Goal: Task Accomplishment & Management: Manage account settings

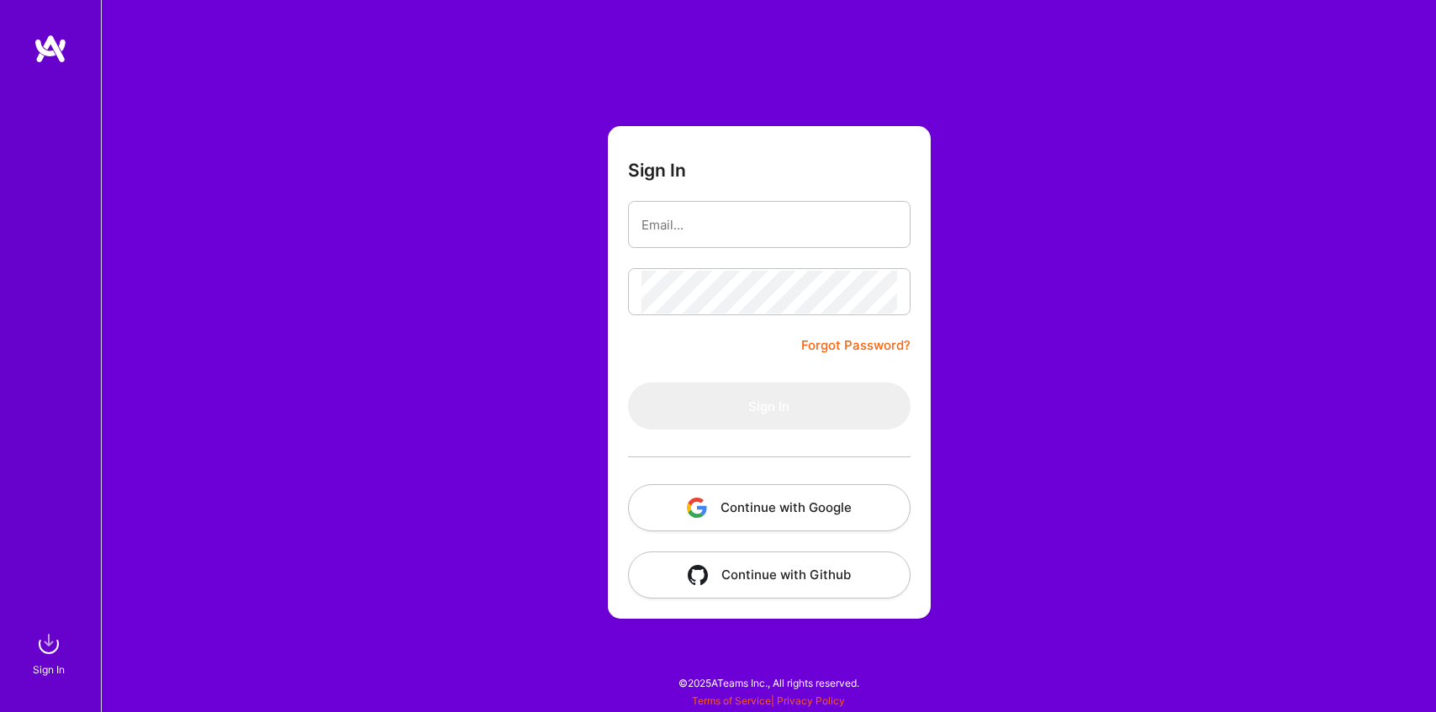
click at [768, 500] on button "Continue with Google" at bounding box center [769, 507] width 282 height 47
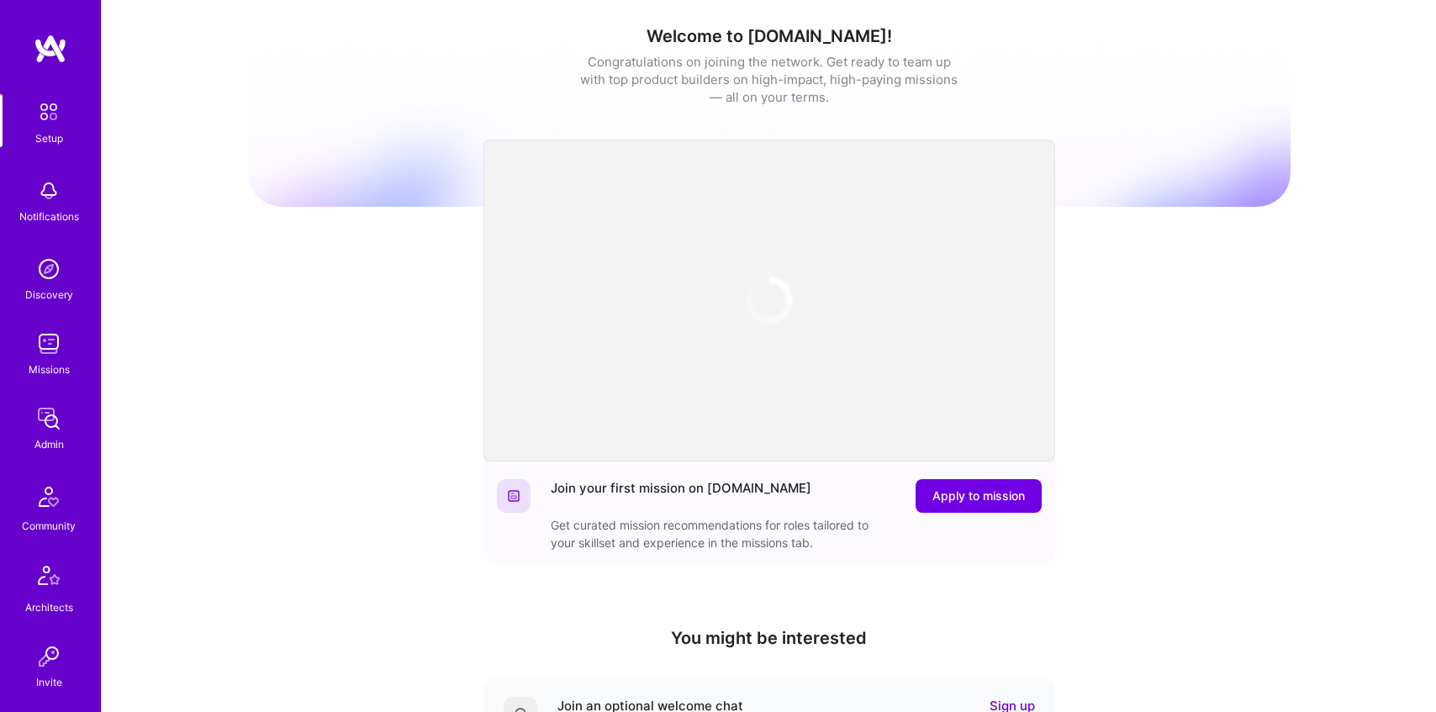
scroll to position [366, 0]
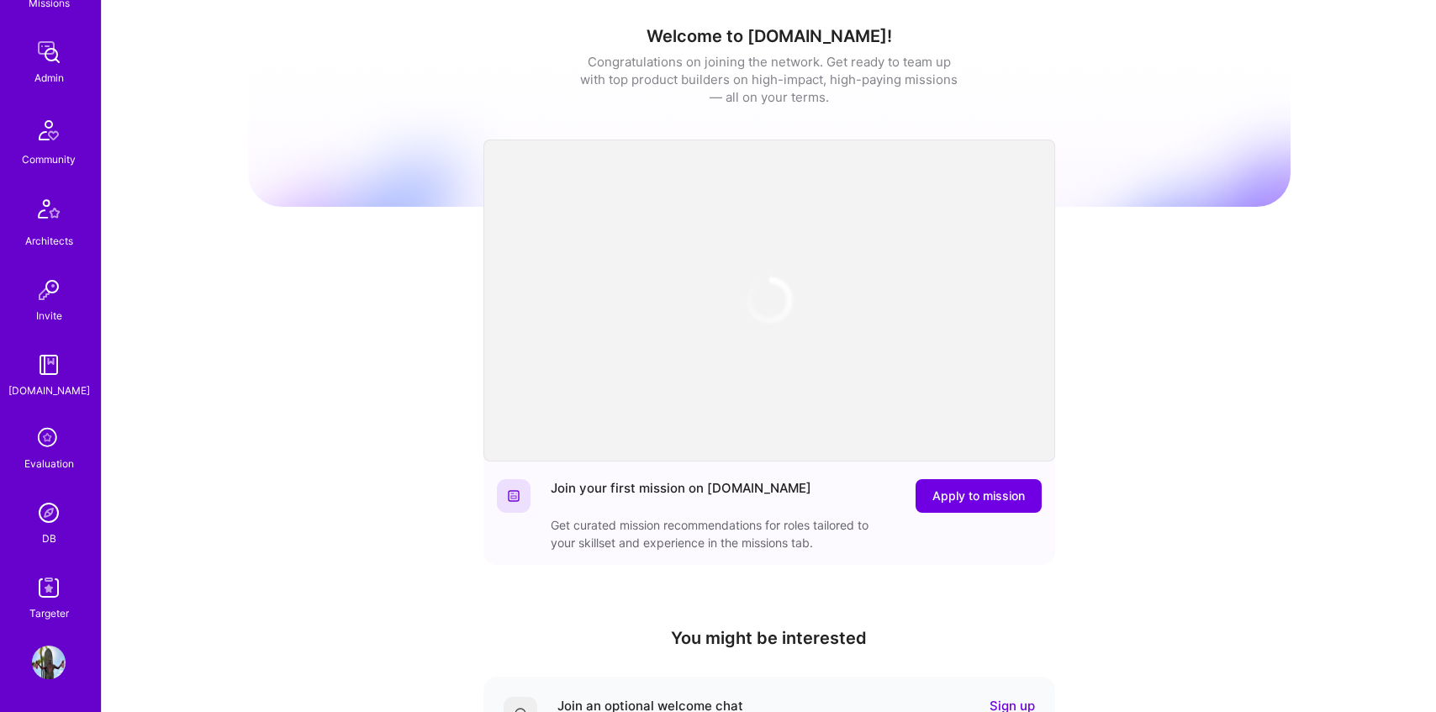
click at [42, 437] on icon at bounding box center [49, 439] width 32 height 32
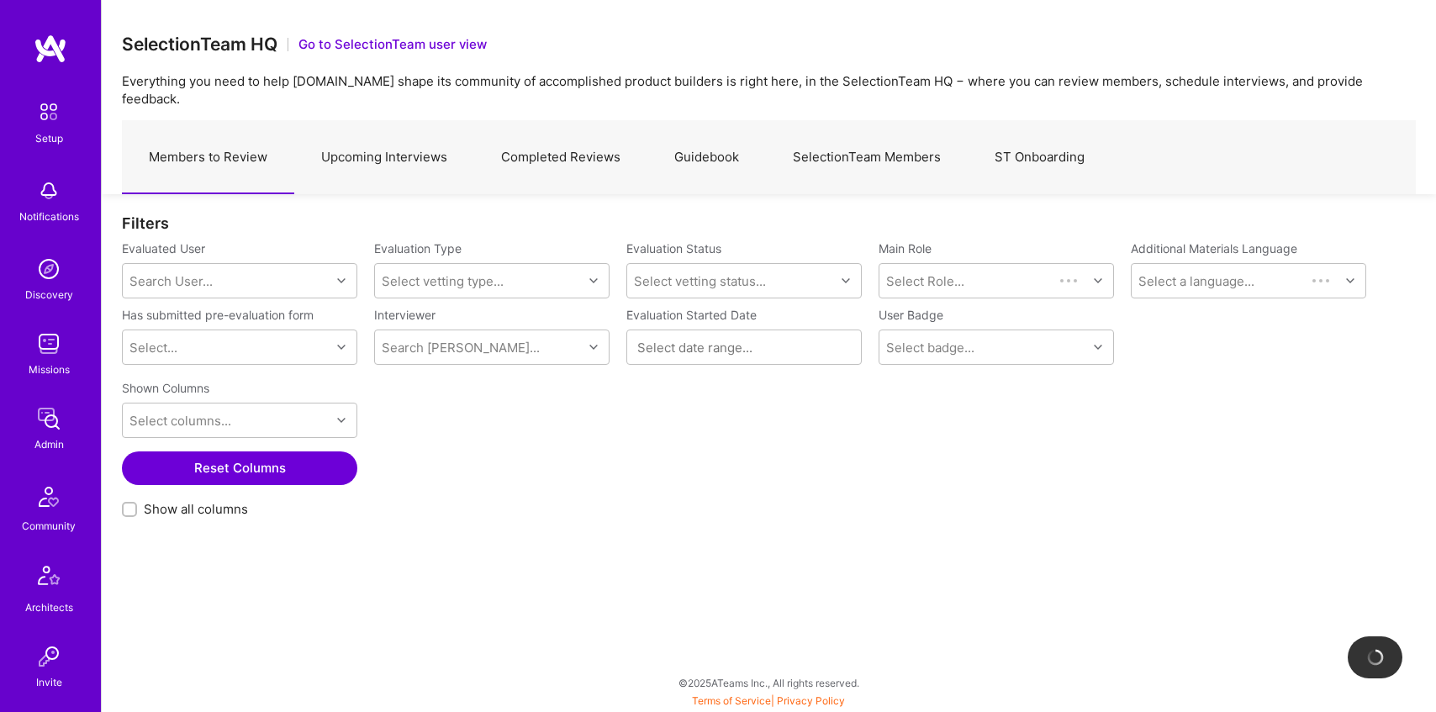
click at [372, 134] on link "Upcoming Interviews" at bounding box center [384, 157] width 180 height 73
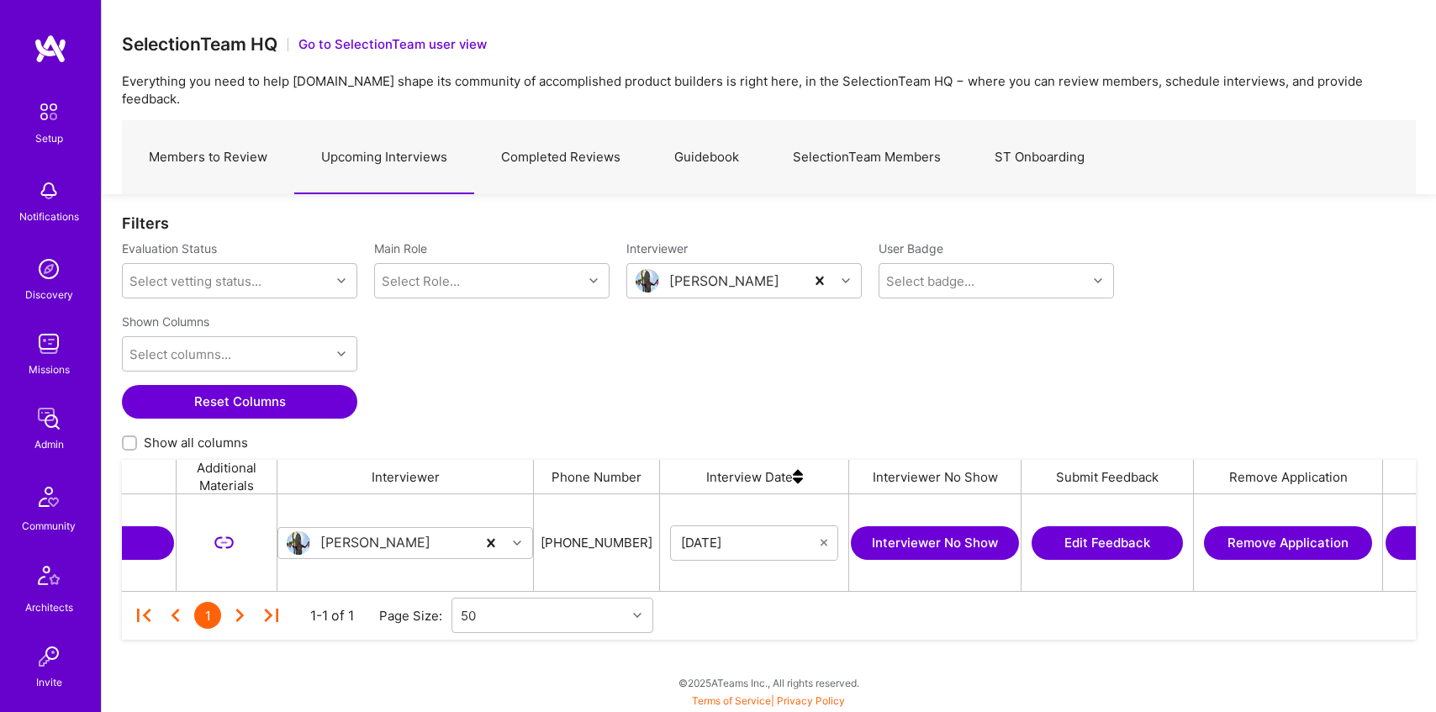
scroll to position [0, 1047]
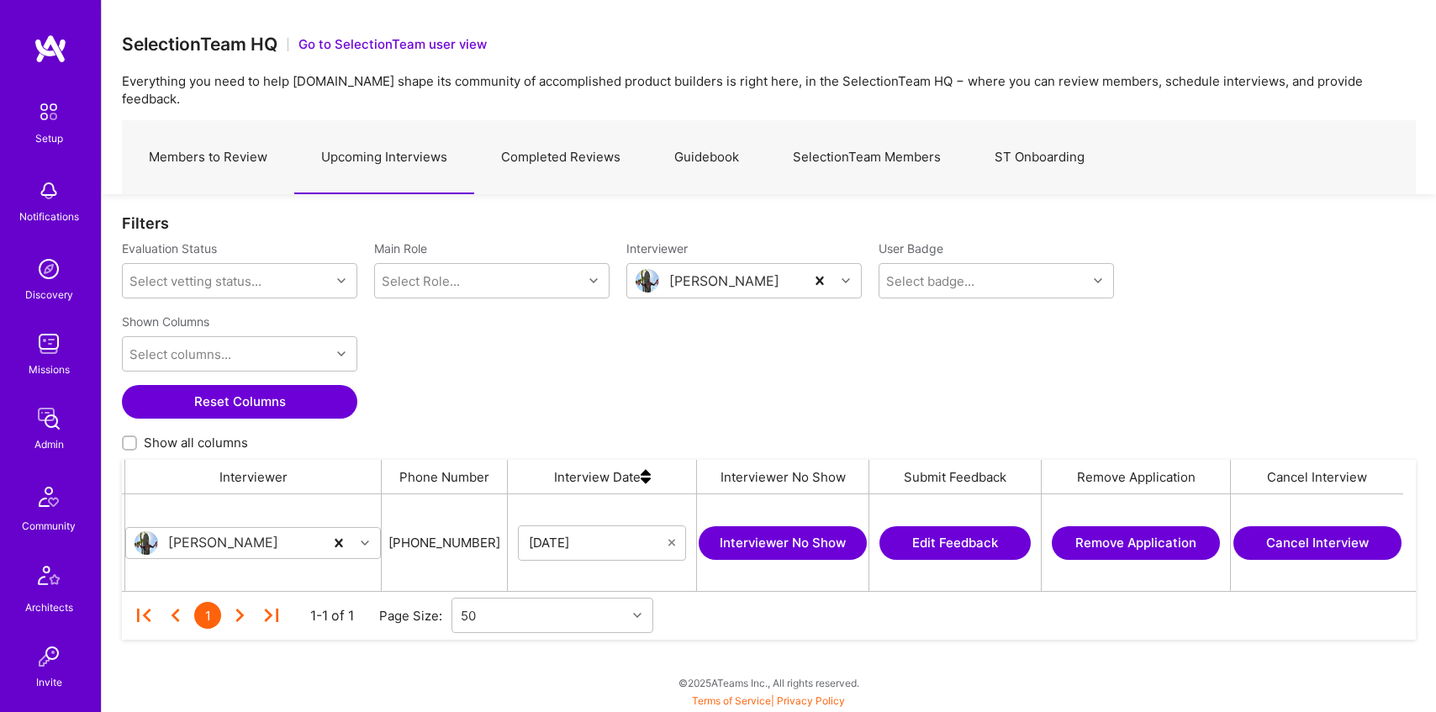
click at [1297, 526] on button "Cancel Interview" at bounding box center [1317, 543] width 168 height 34
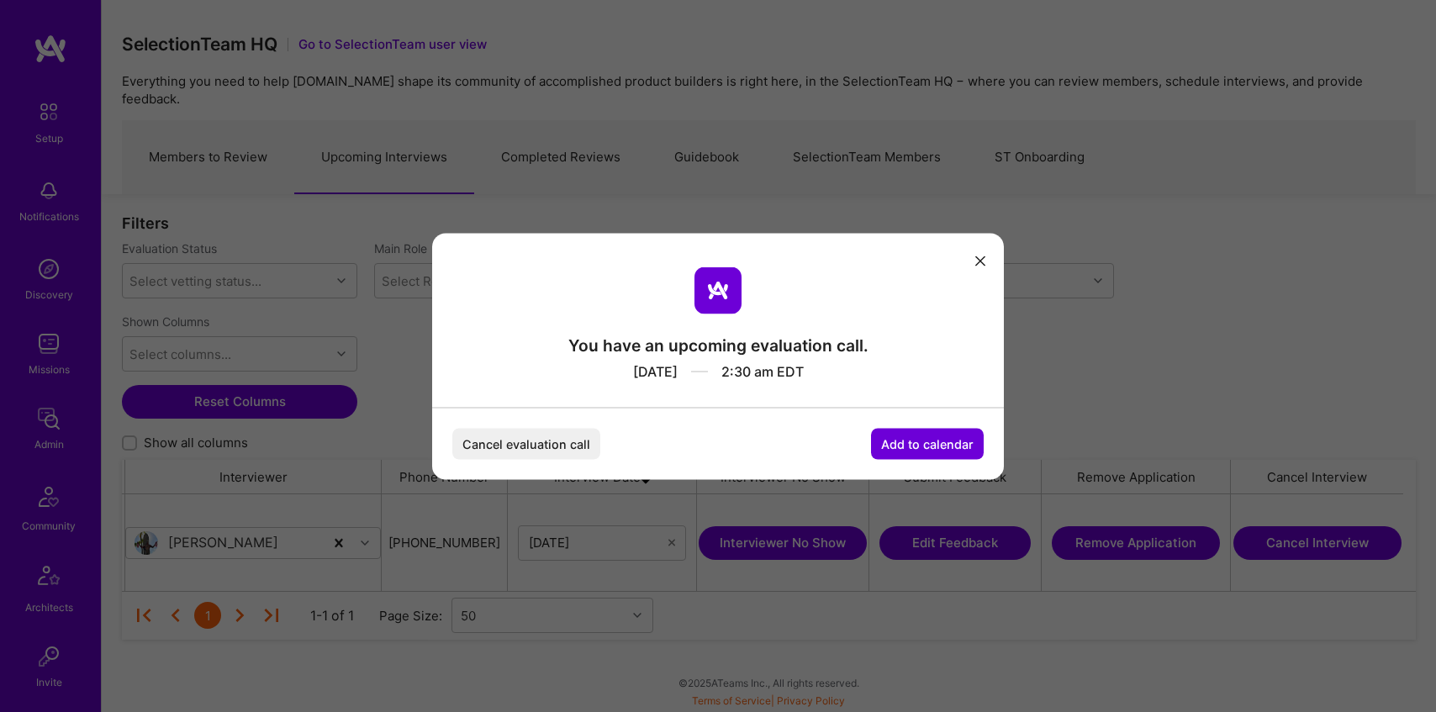
click at [894, 440] on button "Add to calendar" at bounding box center [927, 443] width 113 height 31
click at [912, 325] on div "Google Calendar" at bounding box center [908, 316] width 140 height 33
click at [538, 447] on button "Cancel evaluation call" at bounding box center [526, 443] width 148 height 31
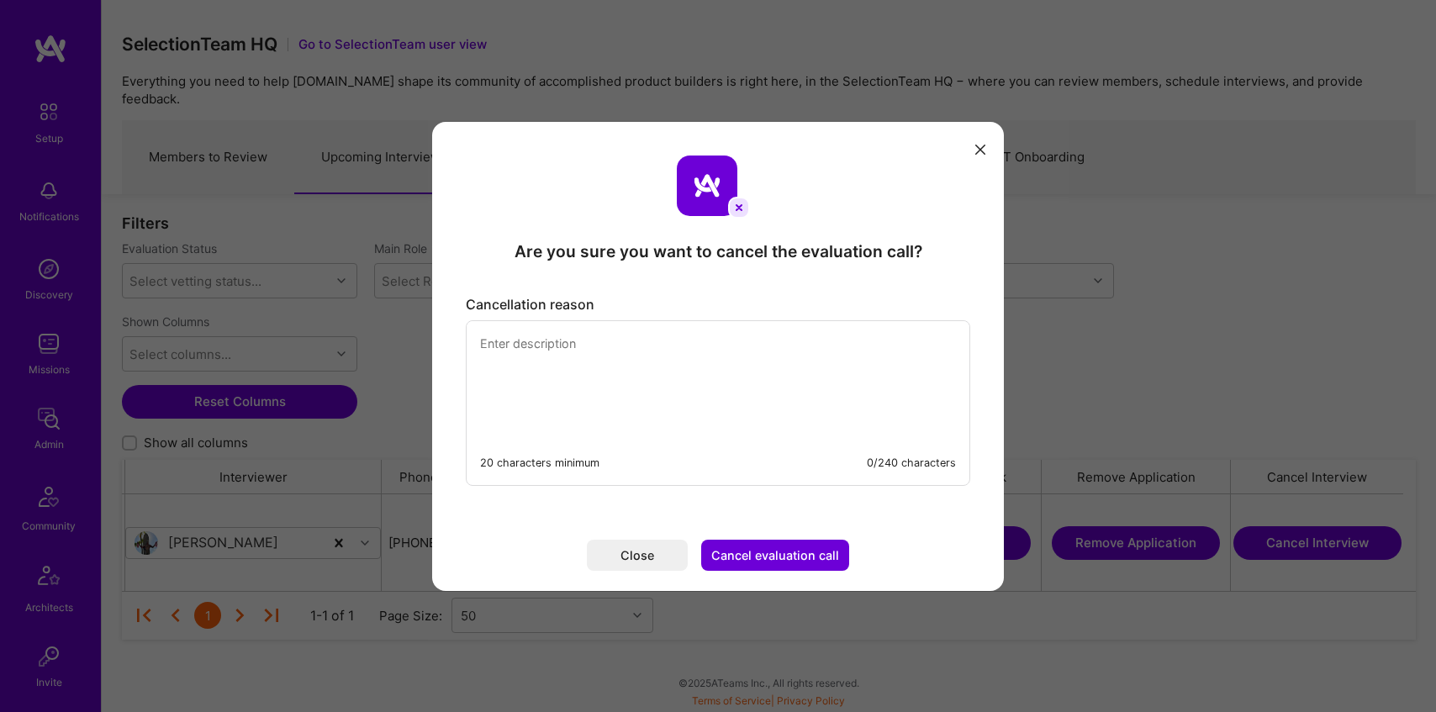
click at [629, 382] on textarea "modal" at bounding box center [718, 378] width 503 height 115
type textarea "Test reason!!!!!!!!!!"
click at [797, 551] on button "Cancel evaluation call" at bounding box center [775, 555] width 148 height 31
